Goal: Information Seeking & Learning: Learn about a topic

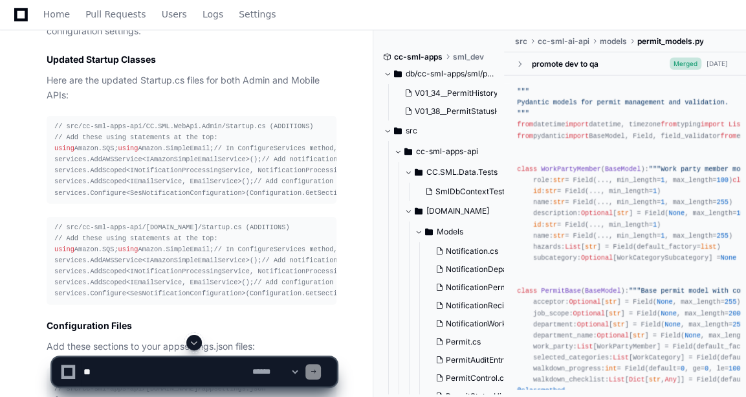
scroll to position [0, 80]
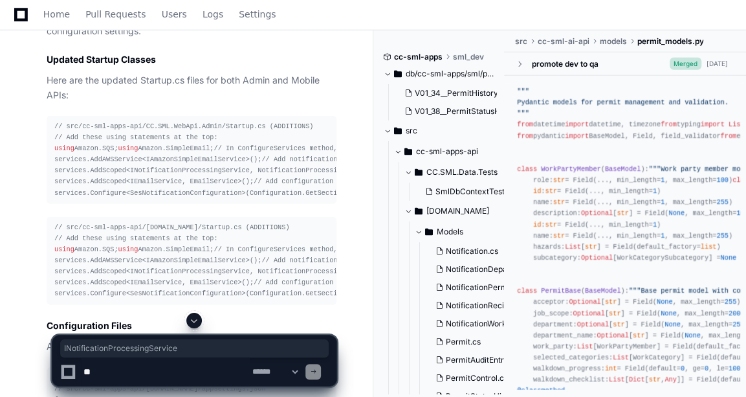
copy span "INotificationProcessingService"
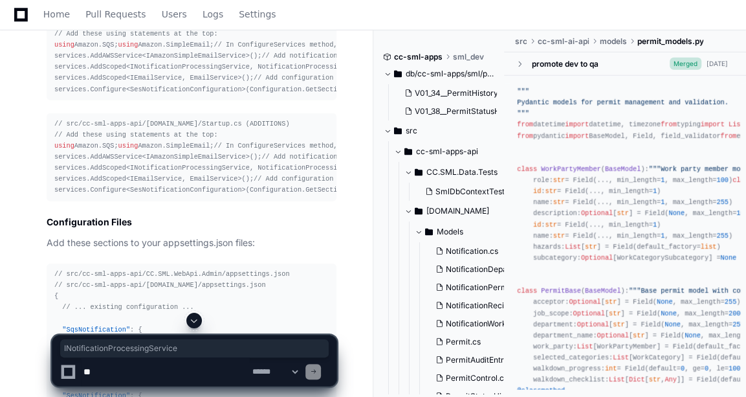
scroll to position [10257, 0]
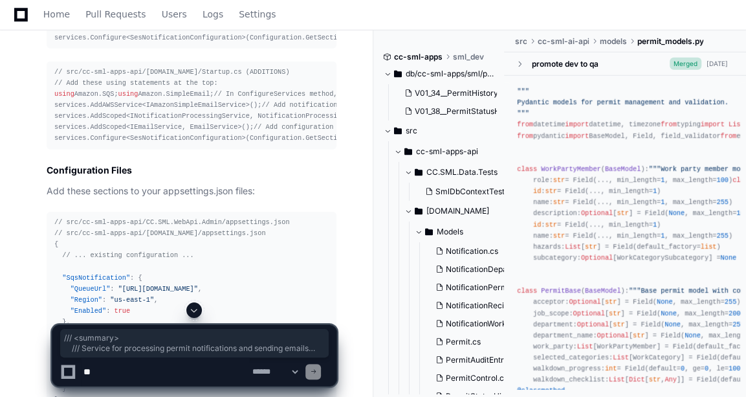
drag, startPoint x: 65, startPoint y: 106, endPoint x: 74, endPoint y: 292, distance: 185.9
copy div "/// <summary> /// Service for processing permit notifications and sending email…"
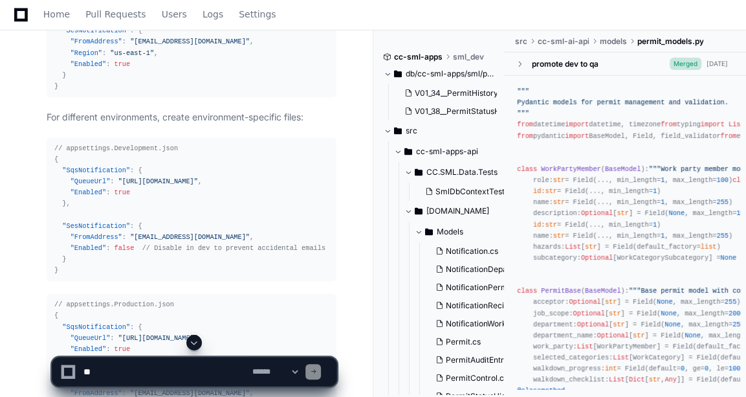
scroll to position [10575, 0]
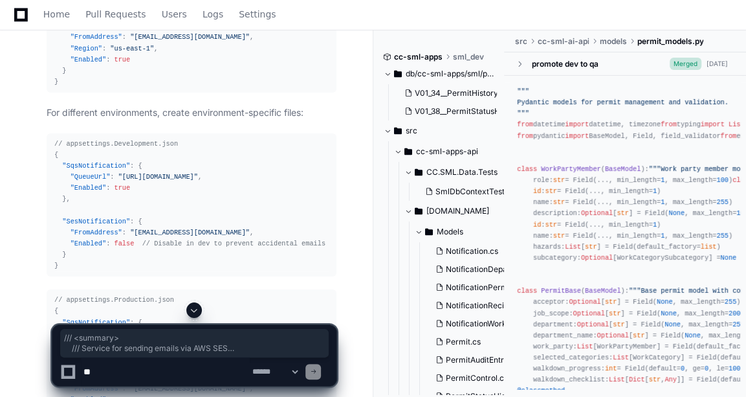
drag, startPoint x: 62, startPoint y: 113, endPoint x: 80, endPoint y: 256, distance: 144.2
copy div "/// <summary> /// Service for sending emails via AWS SES /// </summary> public …"
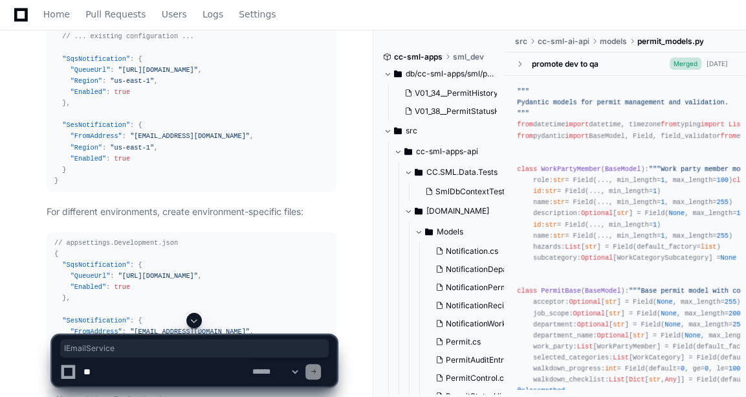
copy span "IEmailService"
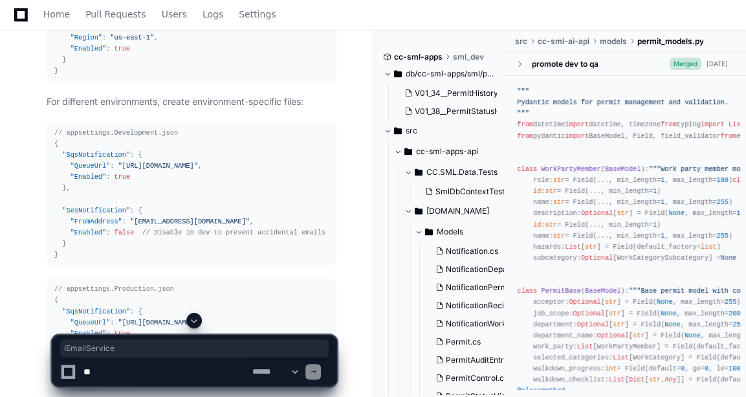
scroll to position [10591, 0]
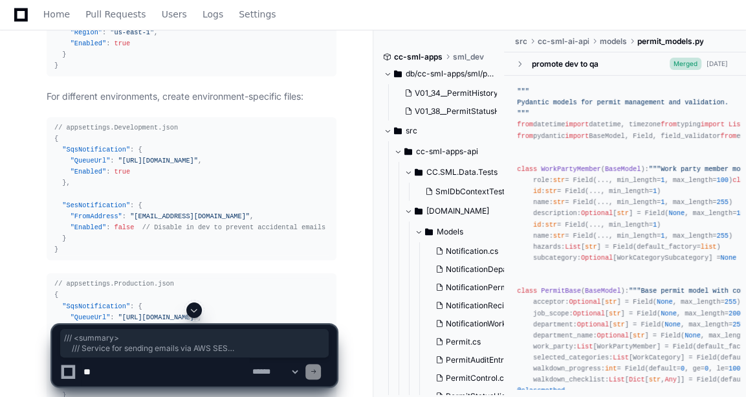
drag, startPoint x: 67, startPoint y: 100, endPoint x: 85, endPoint y: 241, distance: 142.2
copy div "/// <summary> /// Service for sending emails via AWS SES /// </summary> public …"
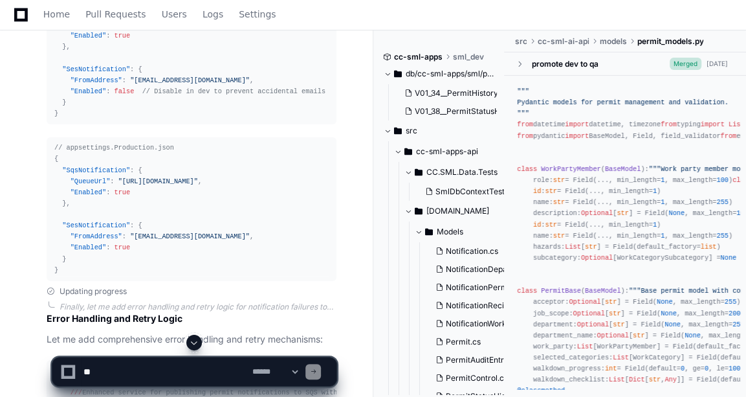
scroll to position [10691, 0]
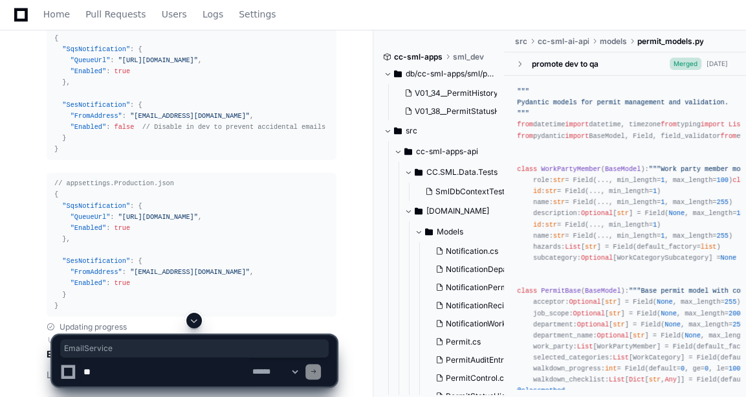
copy span "EmailService"
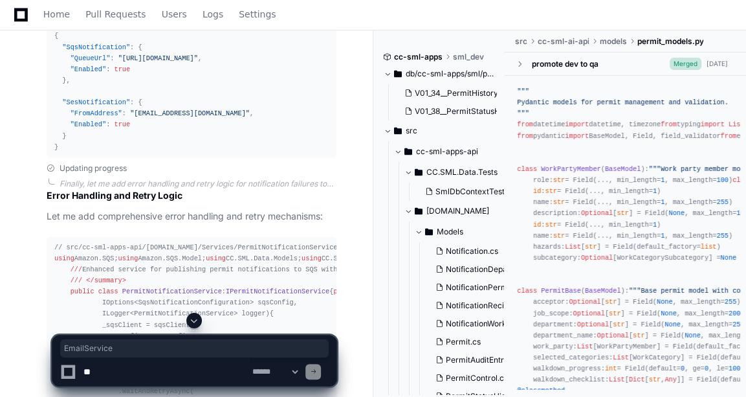
scroll to position [10848, 0]
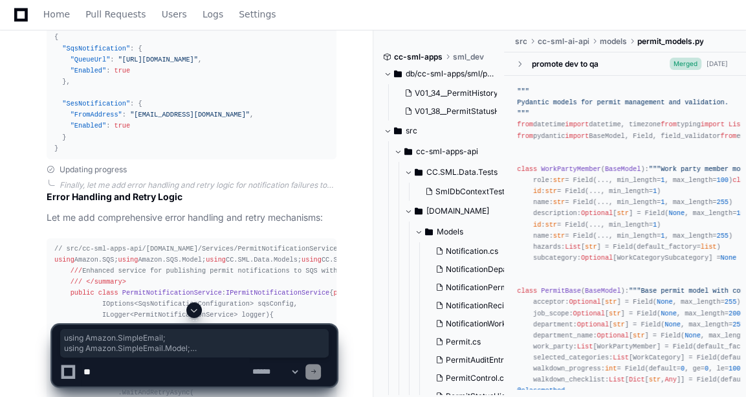
drag, startPoint x: 54, startPoint y: 71, endPoint x: 83, endPoint y: 258, distance: 188.6
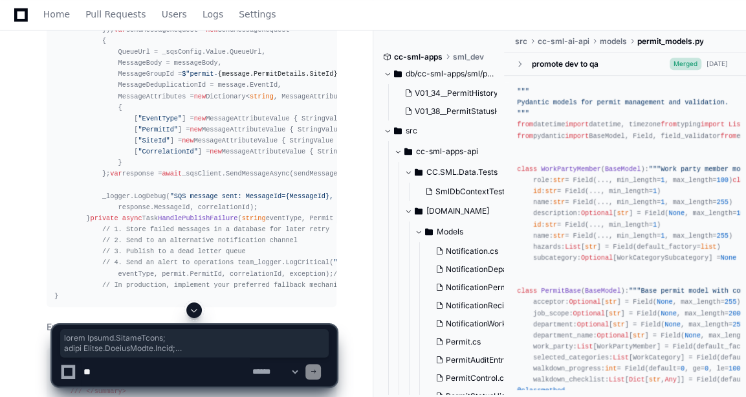
scroll to position [11644, 0]
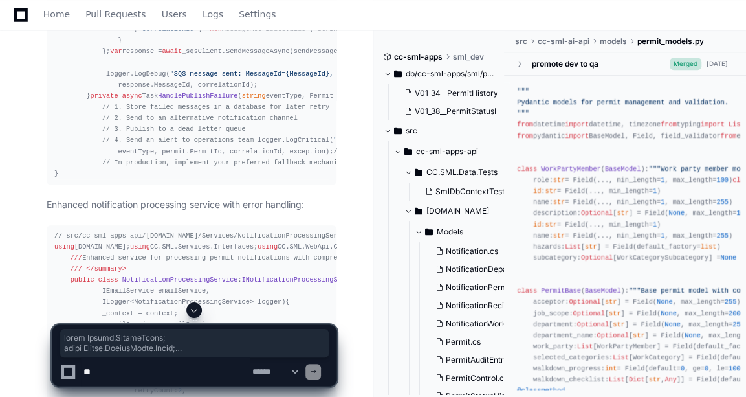
copy div "using Amazon.SimpleEmail; using Amazon.SimpleEmail.Model; using CC.SML.Services…"
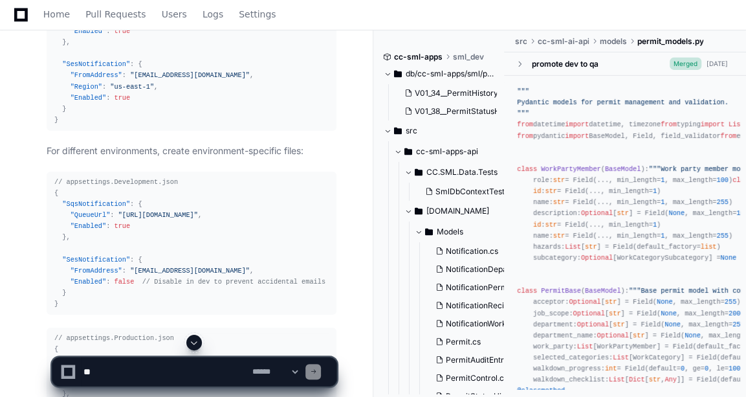
scroll to position [10806, 0]
